Goal: Information Seeking & Learning: Learn about a topic

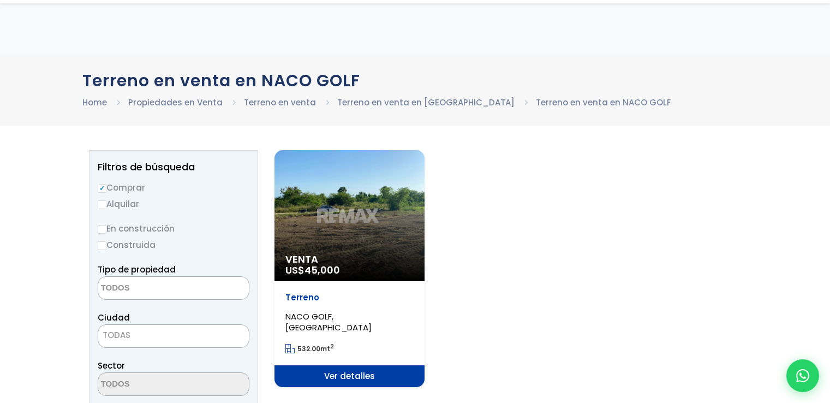
select select
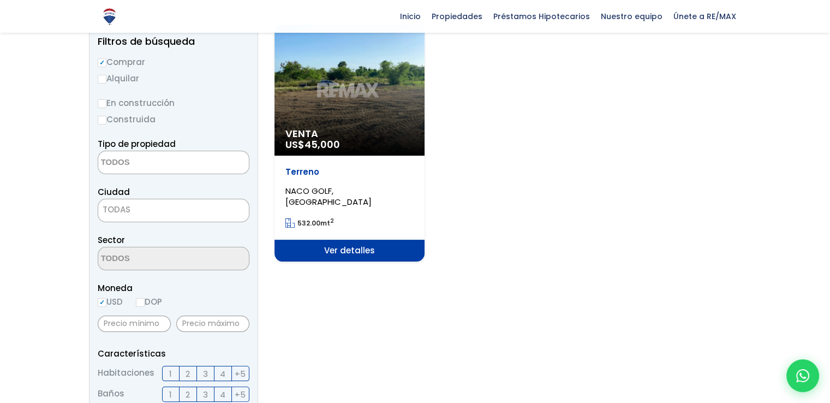
scroll to position [55, 0]
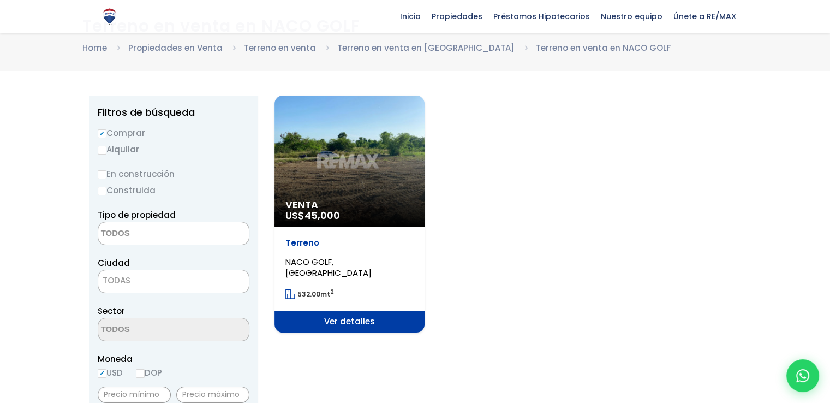
click at [331, 189] on div "Venta US$ 45,000" at bounding box center [349, 160] width 150 height 131
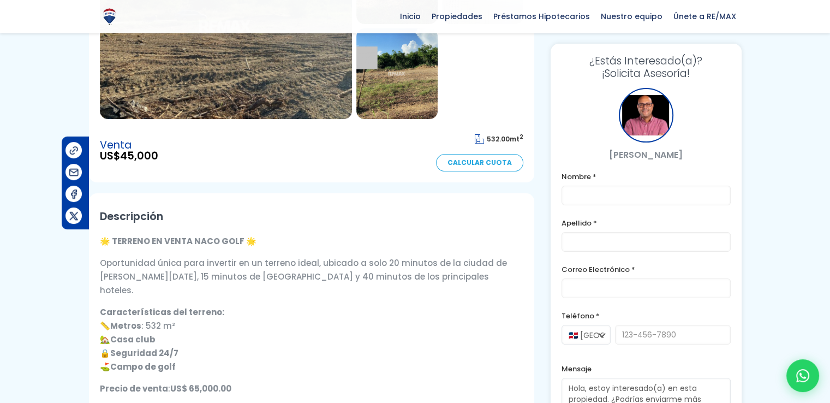
scroll to position [218, 0]
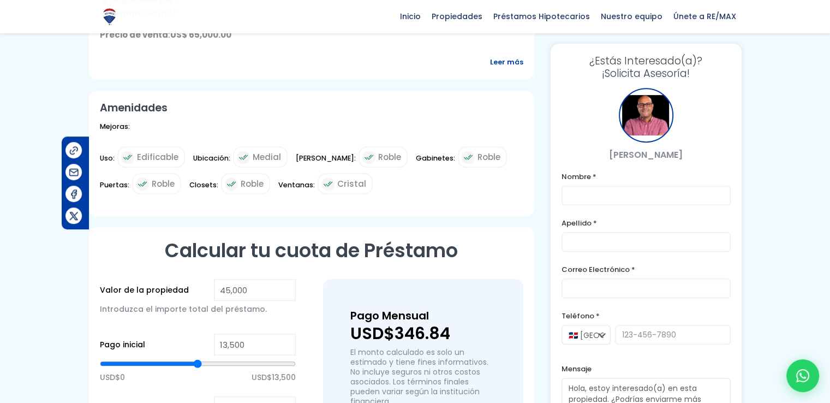
click at [792, 241] on div at bounding box center [415, 61] width 830 height 1072
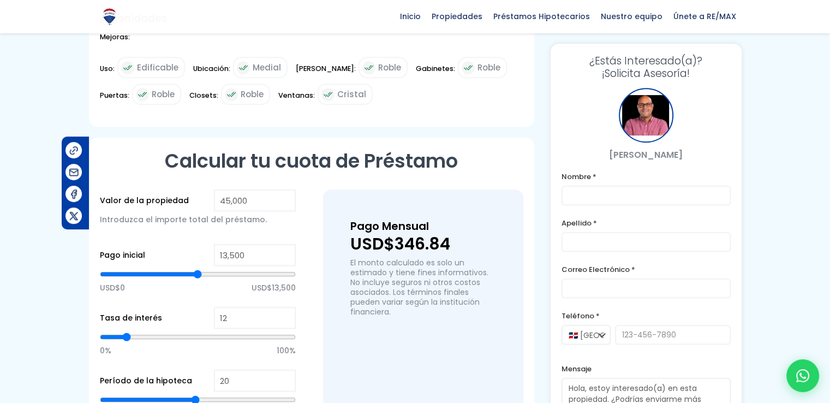
scroll to position [600, 0]
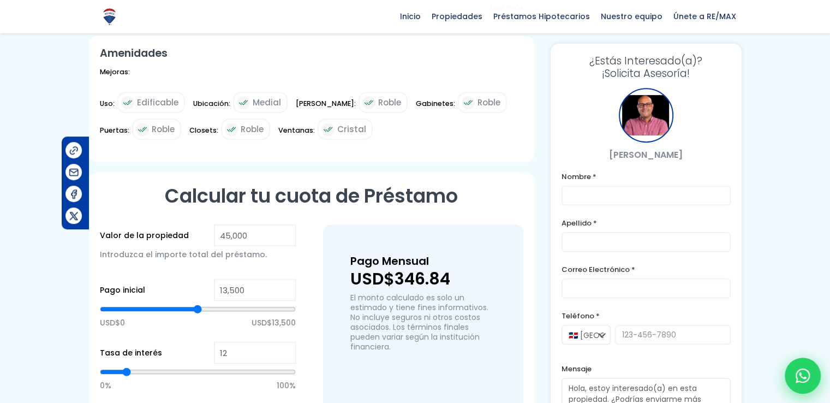
click at [804, 368] on icon at bounding box center [802, 375] width 14 height 14
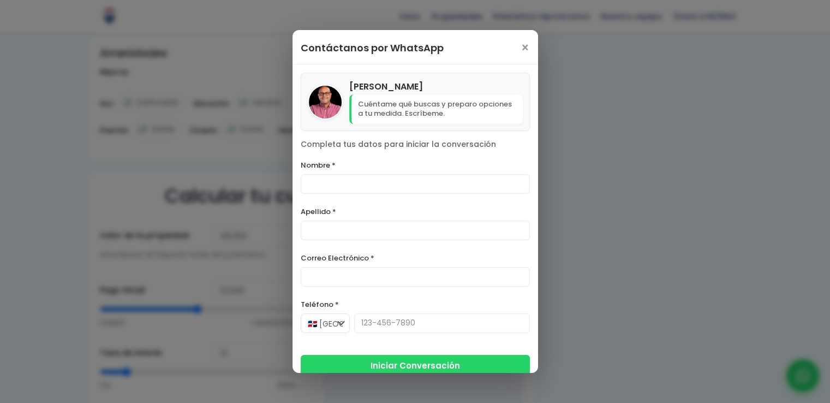
click at [527, 71] on div "Julio Holguin Cuéntame qué buscas y preparo opciones a tu medida. Escríbeme. Co…" at bounding box center [414, 224] width 245 height 320
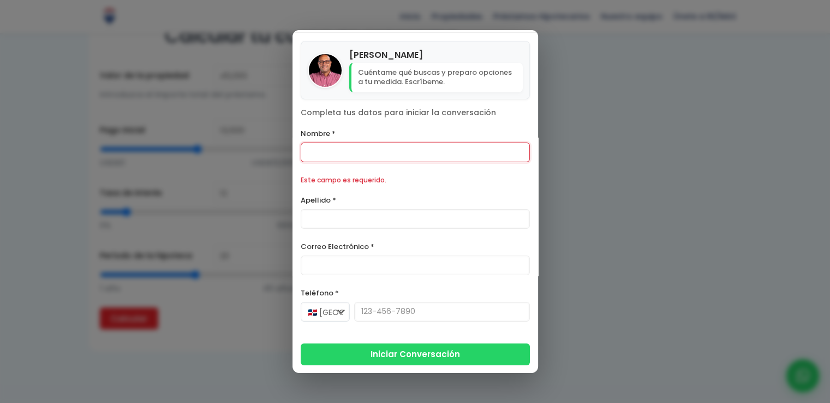
scroll to position [828, 0]
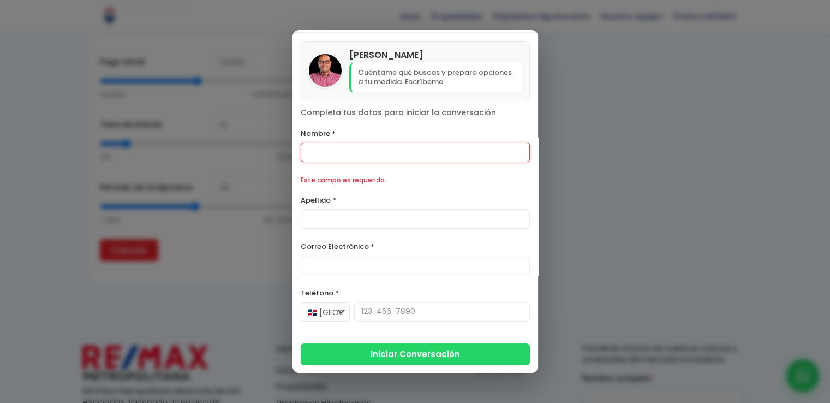
click at [763, 117] on div "Contáctanos por WhatsApp × Julio Holguin Cuéntame qué buscas y preparo opciones…" at bounding box center [415, 201] width 830 height 403
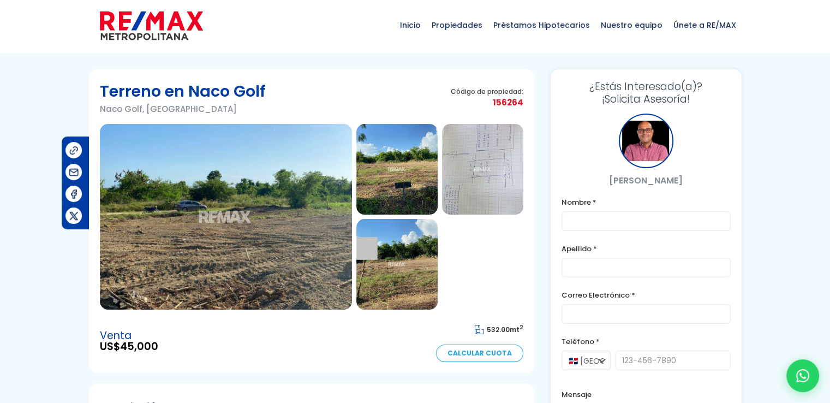
scroll to position [0, 0]
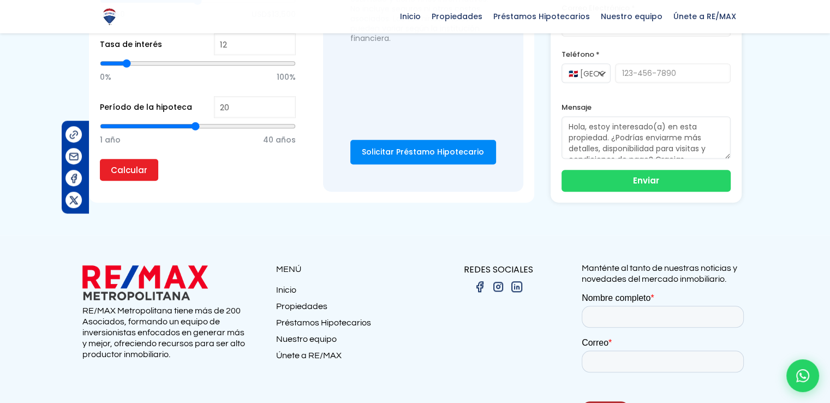
scroll to position [927, 0]
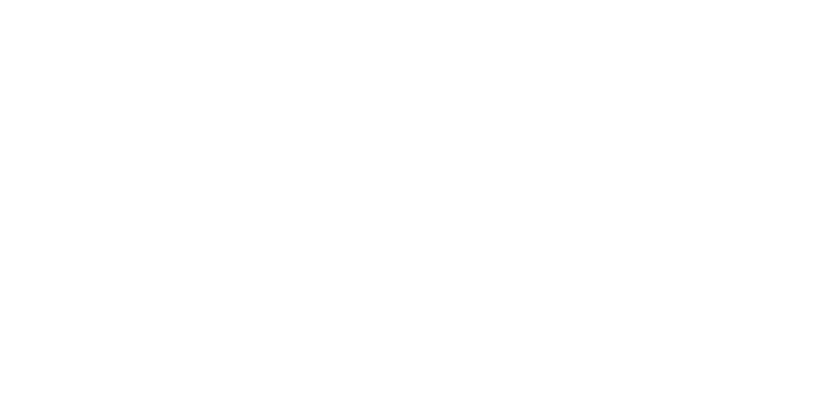
select select
